Goal: Navigation & Orientation: Find specific page/section

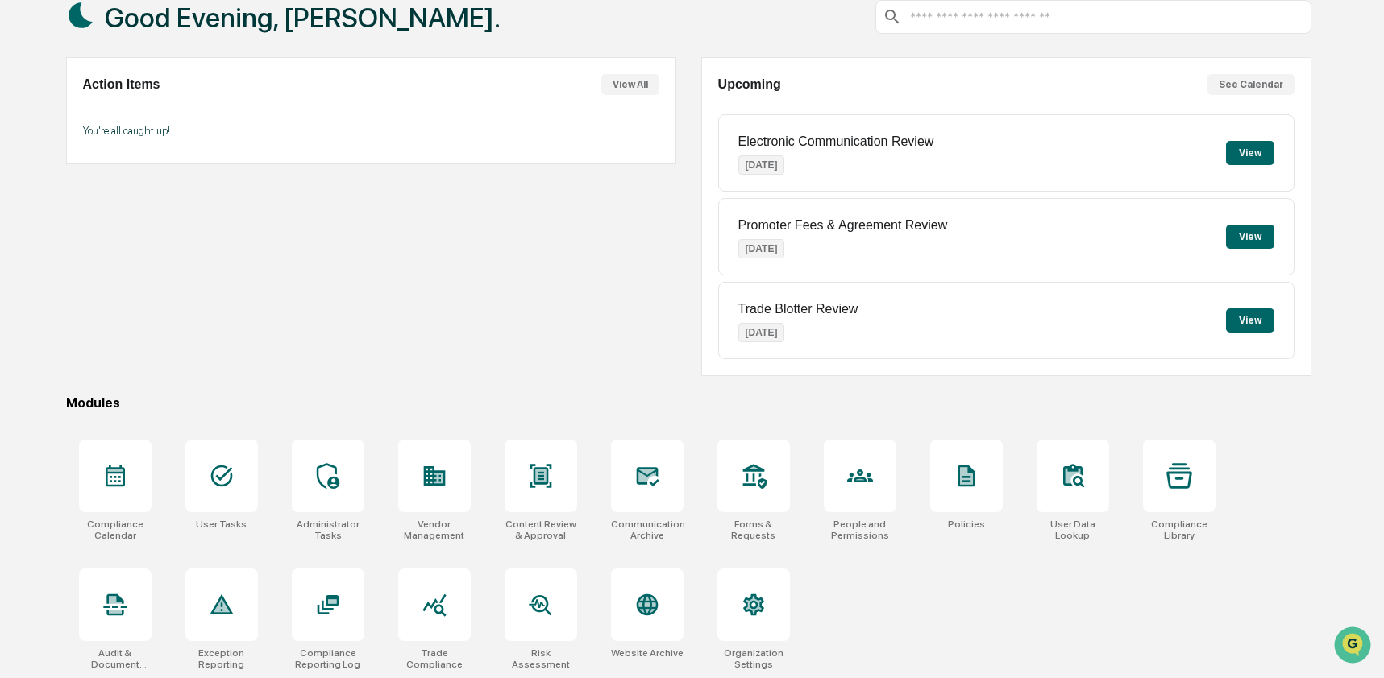
scroll to position [105, 0]
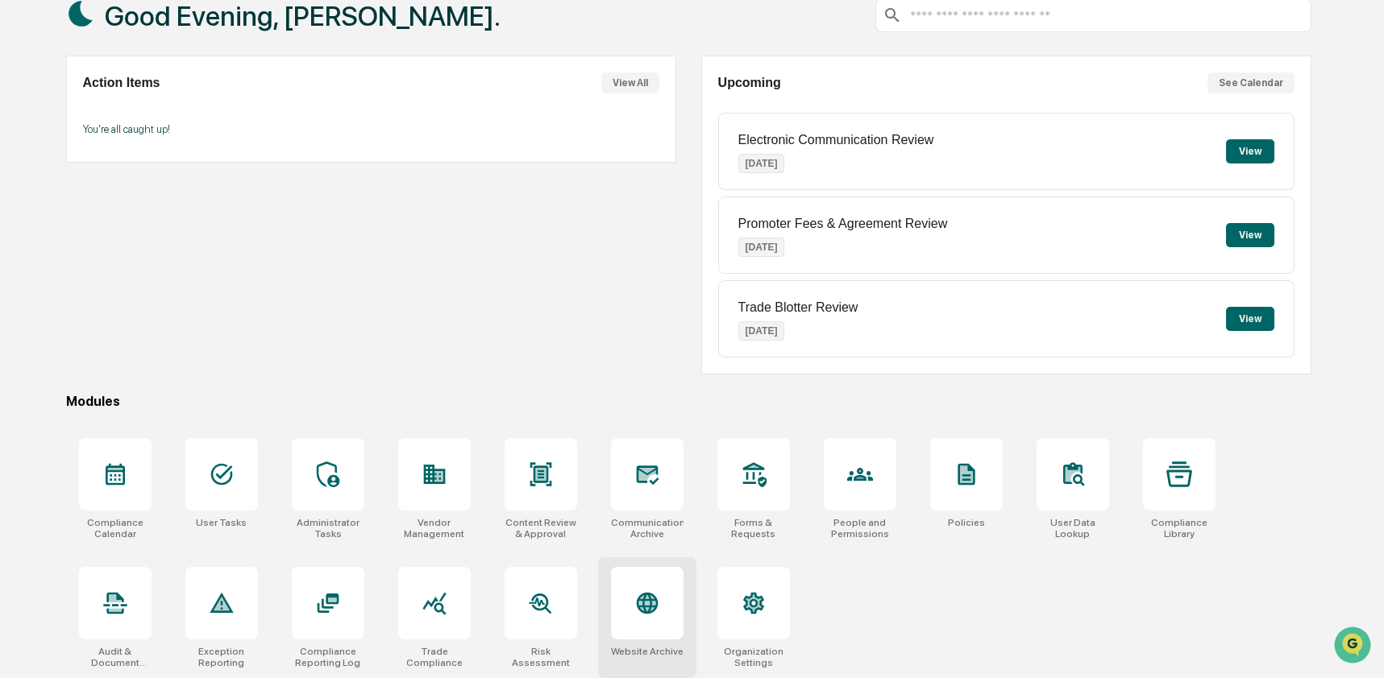
click at [650, 608] on icon at bounding box center [646, 603] width 17 height 17
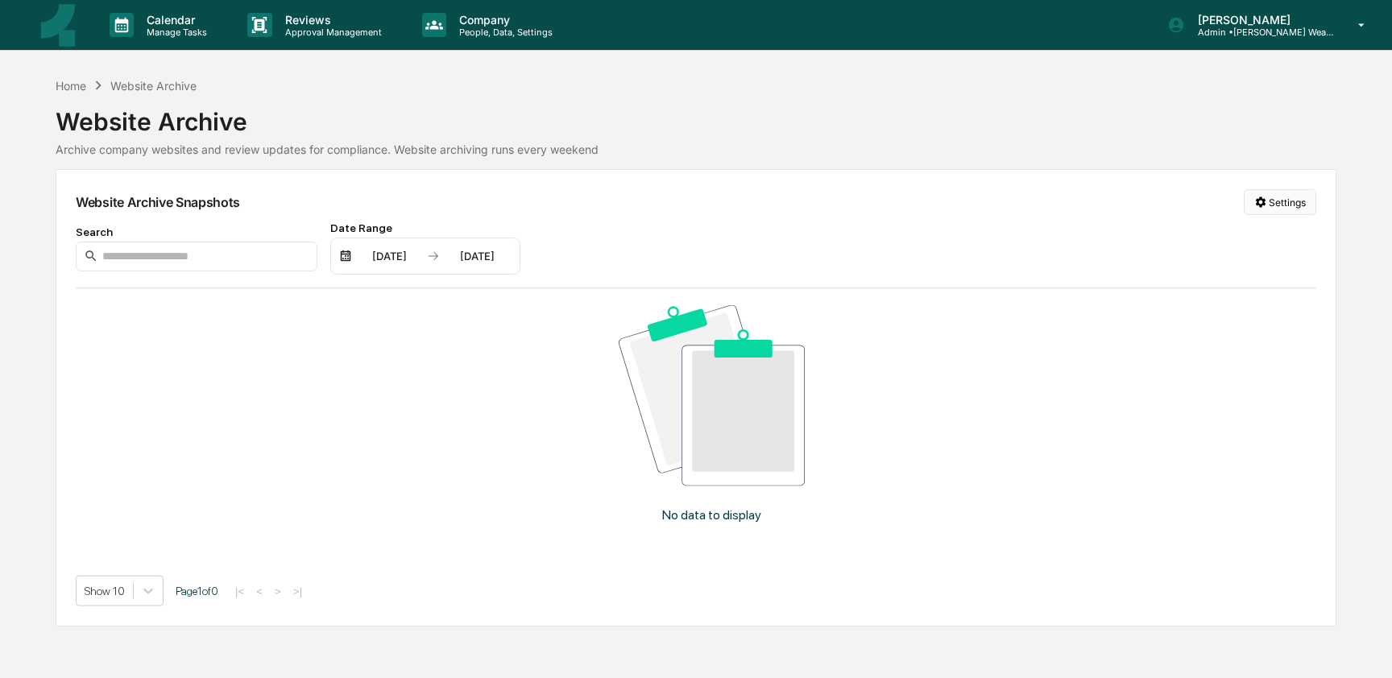
click at [1285, 201] on html "Calendar Manage Tasks Reviews Approval Management Company People, Data, Setting…" at bounding box center [696, 339] width 1392 height 678
click at [1283, 227] on div "Manage Archived Websites" at bounding box center [1277, 235] width 181 height 26
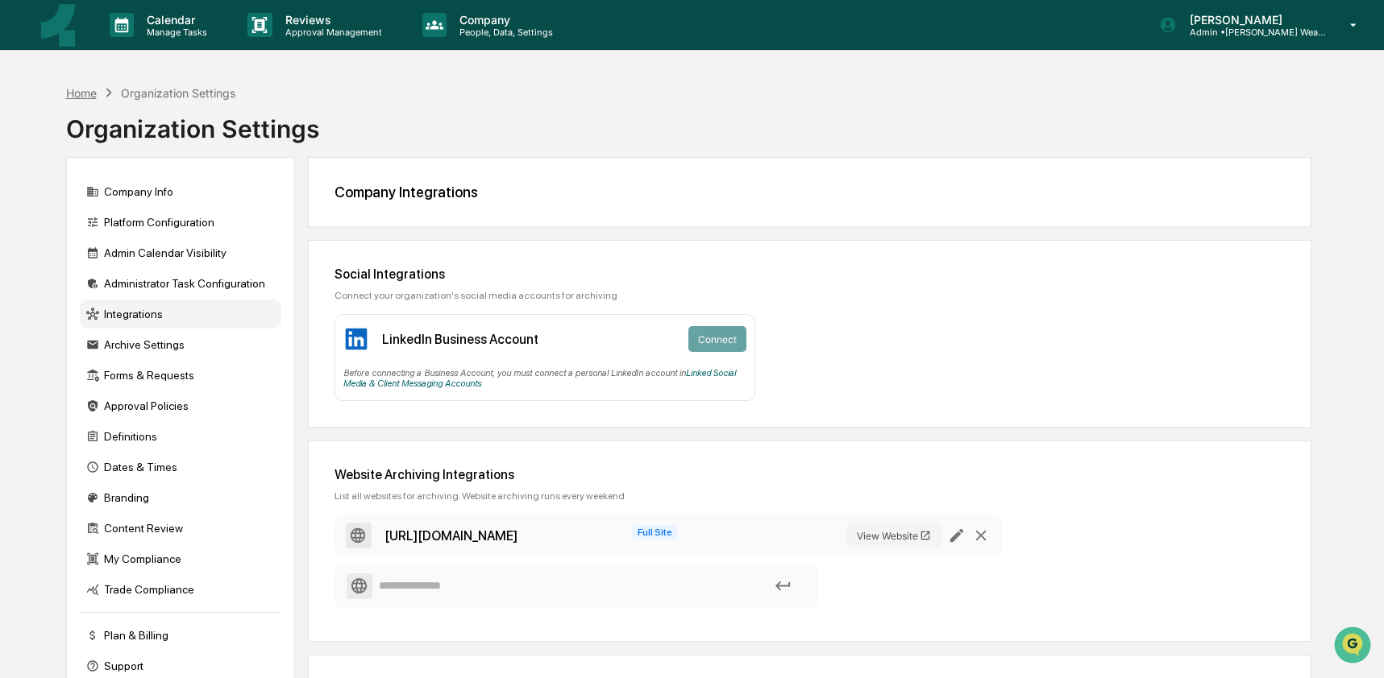
click at [91, 96] on div "Home" at bounding box center [81, 93] width 31 height 14
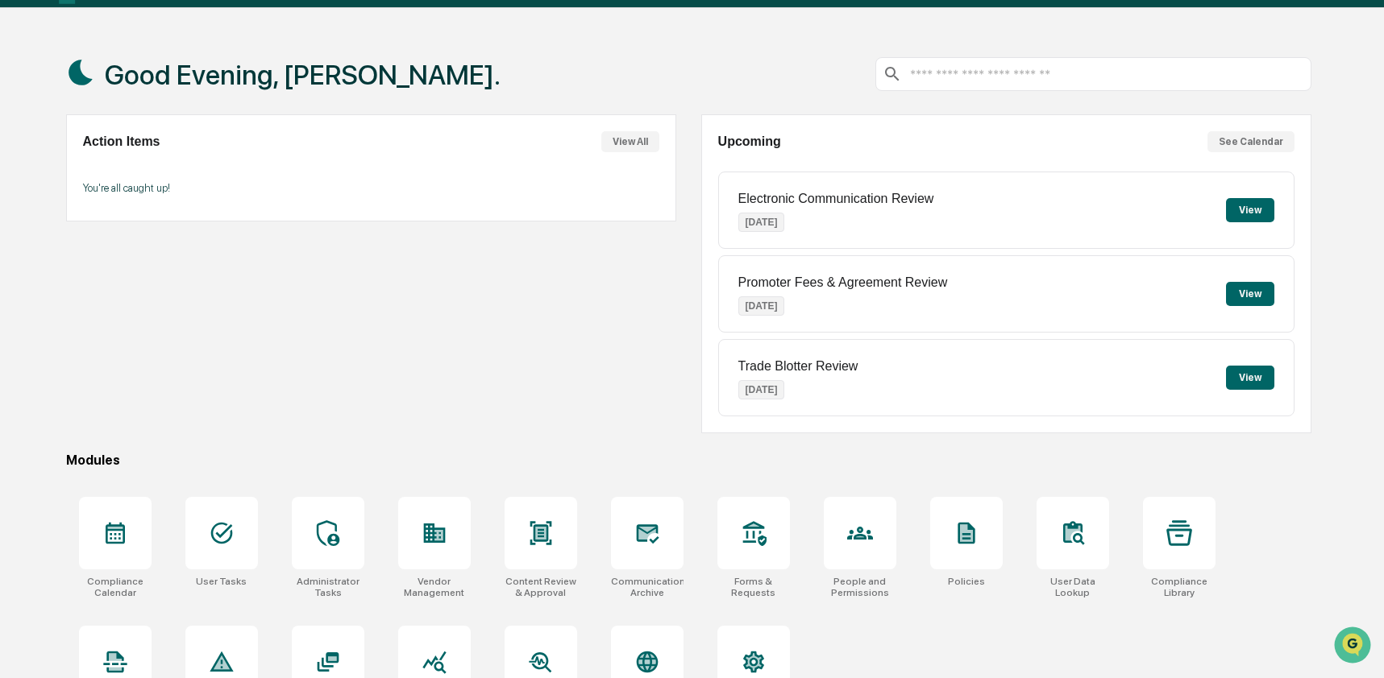
scroll to position [105, 0]
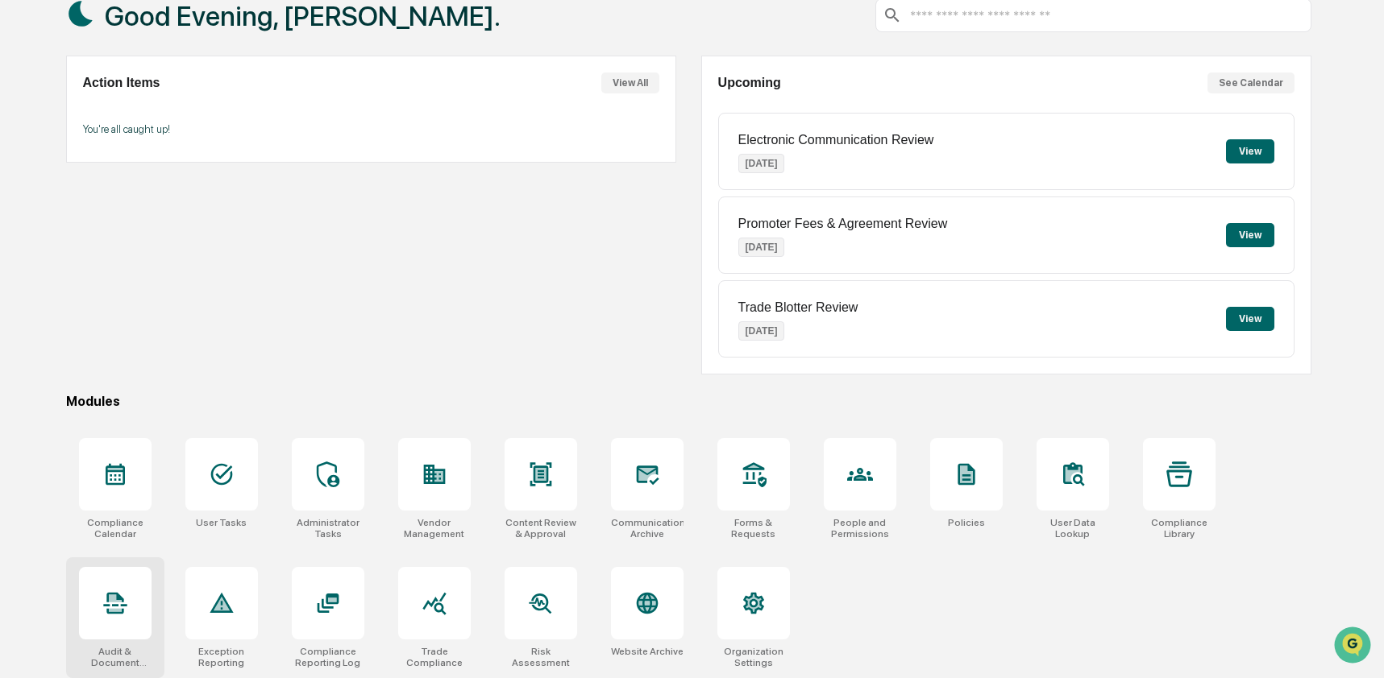
click at [128, 612] on div at bounding box center [115, 603] width 73 height 73
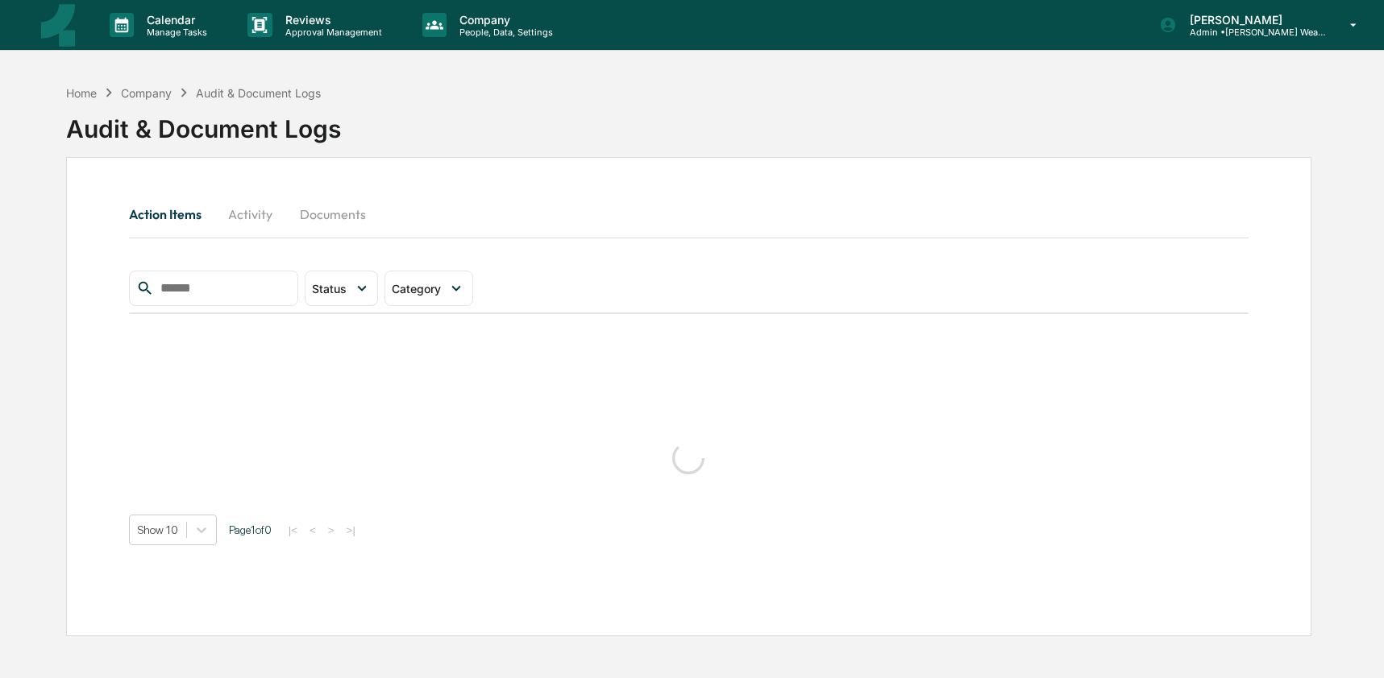
click at [269, 215] on button "Activity" at bounding box center [250, 214] width 73 height 39
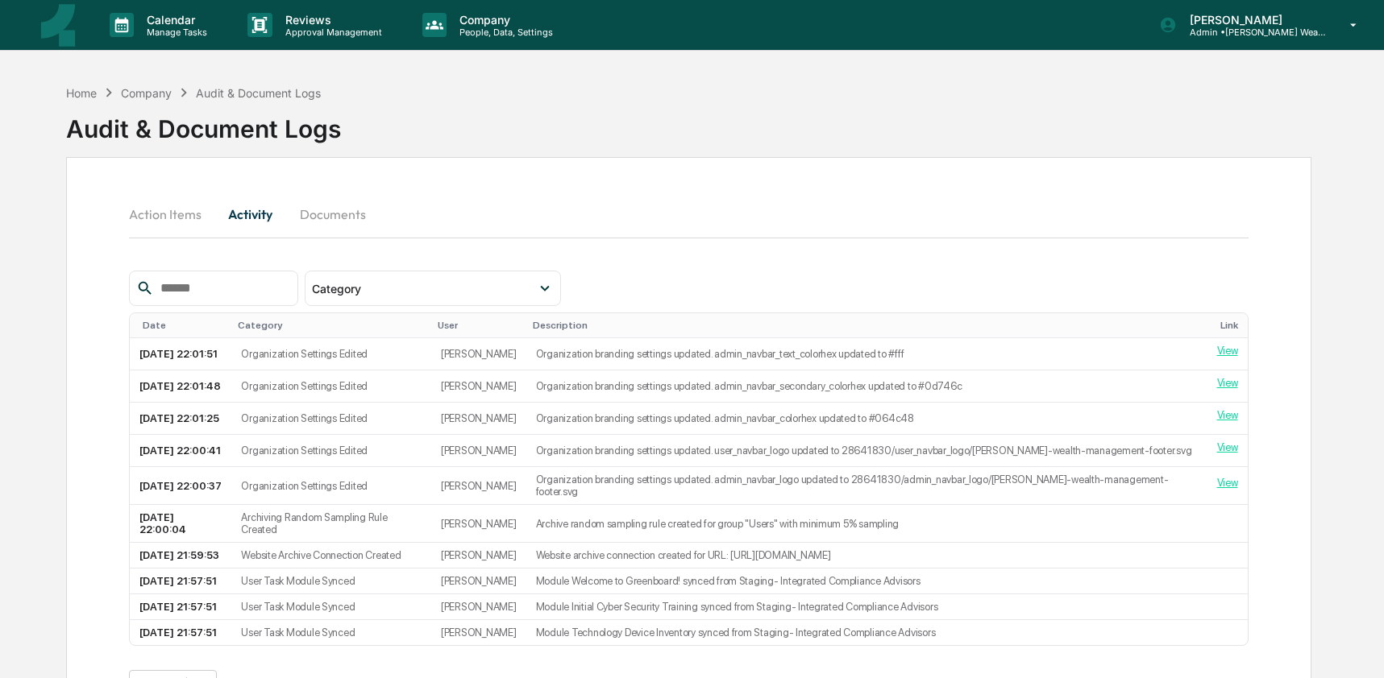
click at [236, 296] on input "text" at bounding box center [222, 288] width 137 height 21
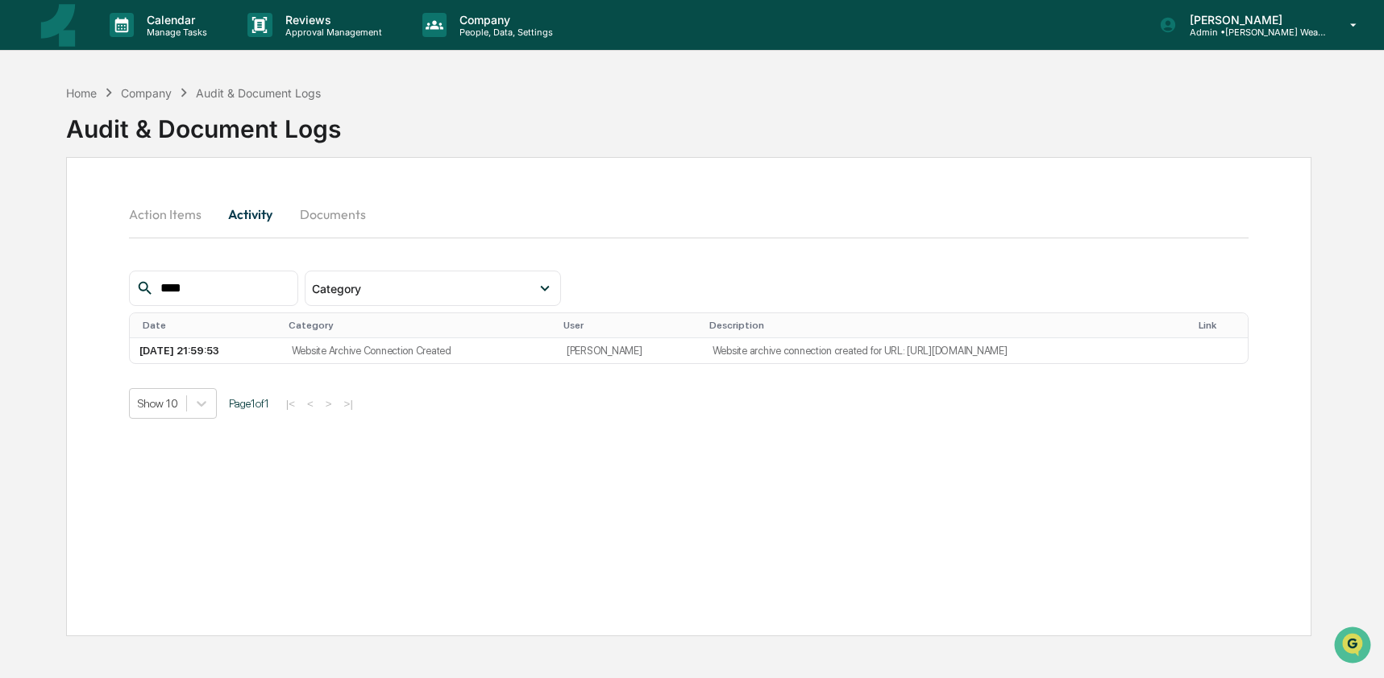
type input "****"
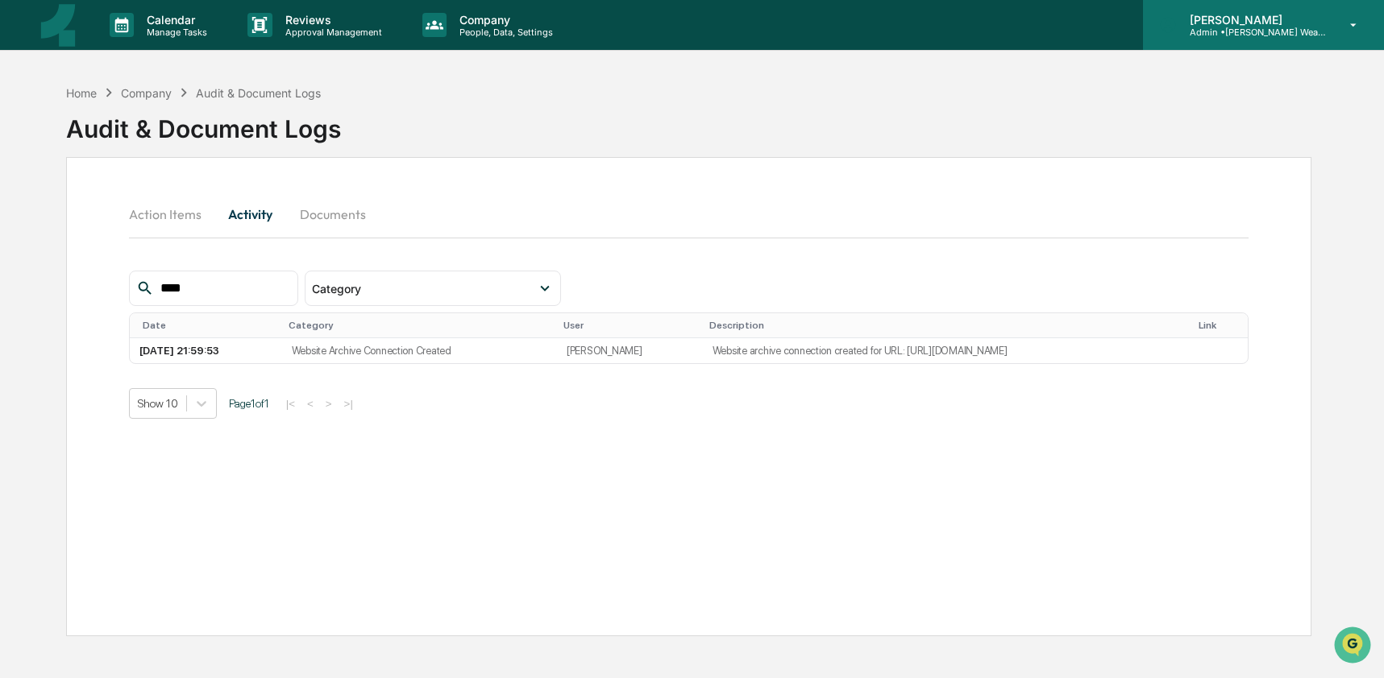
click at [1282, 27] on p "Admin • Tepp Wealth Management" at bounding box center [1251, 32] width 150 height 11
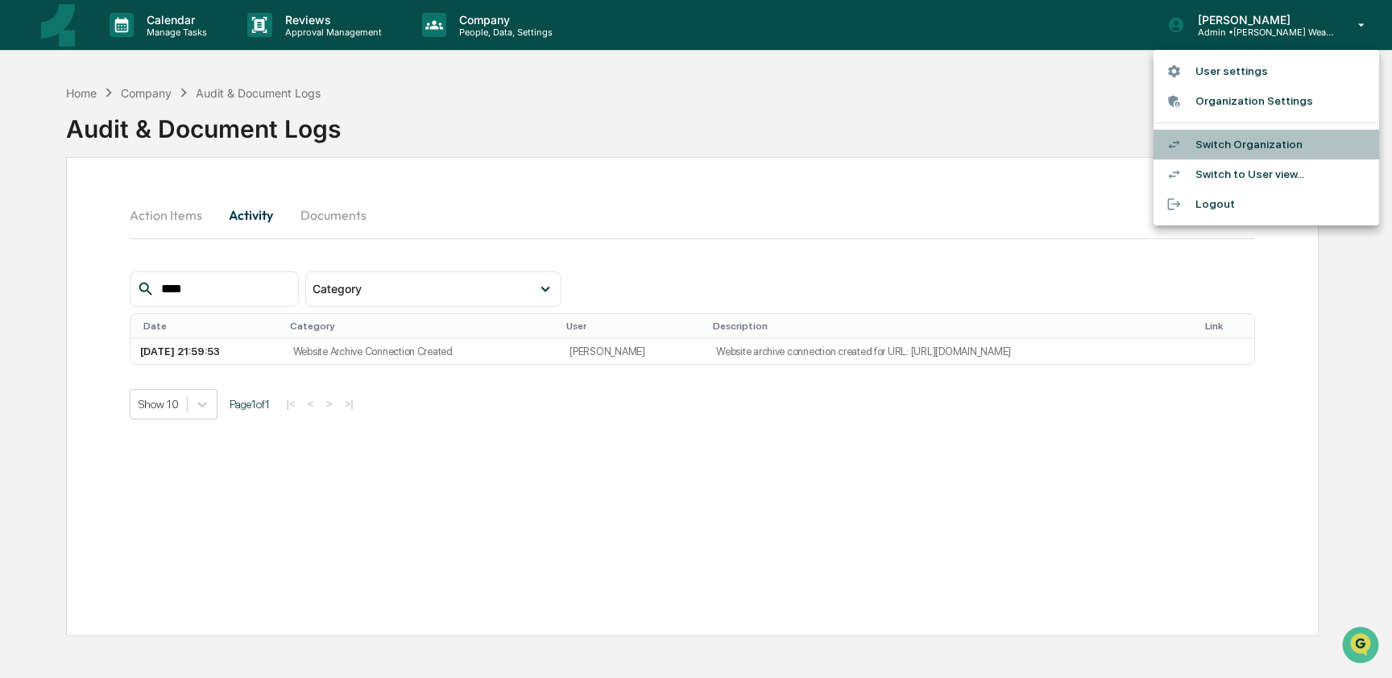
click at [1288, 155] on li "Switch Organization" at bounding box center [1267, 145] width 226 height 30
